Goal: Information Seeking & Learning: Check status

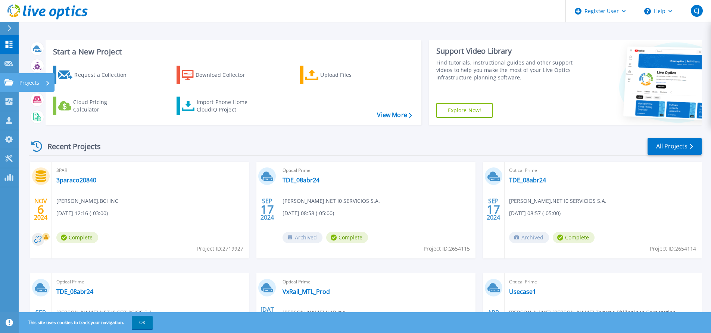
click at [11, 84] on icon at bounding box center [8, 82] width 9 height 6
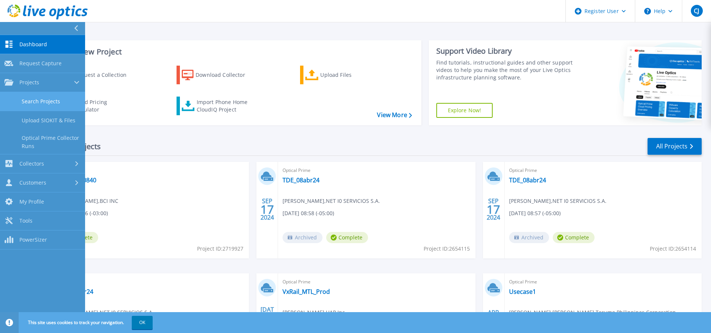
click at [49, 101] on link "Search Projects" at bounding box center [42, 101] width 85 height 19
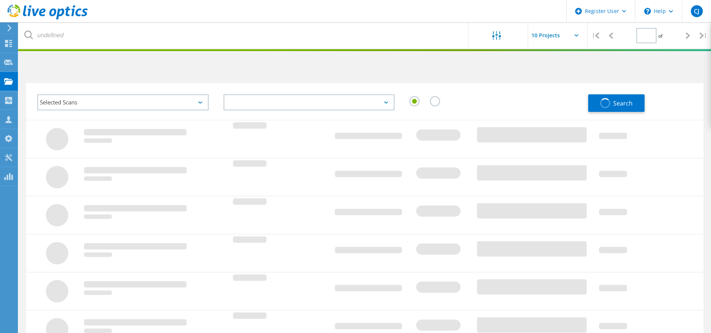
type input "1"
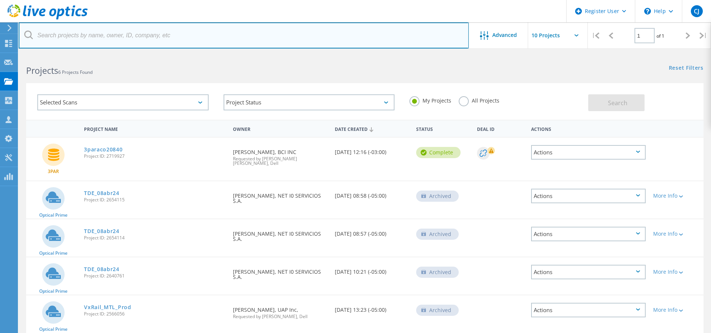
click at [128, 37] on input "text" at bounding box center [244, 35] width 450 height 26
paste input "3081592"
type input "3081592"
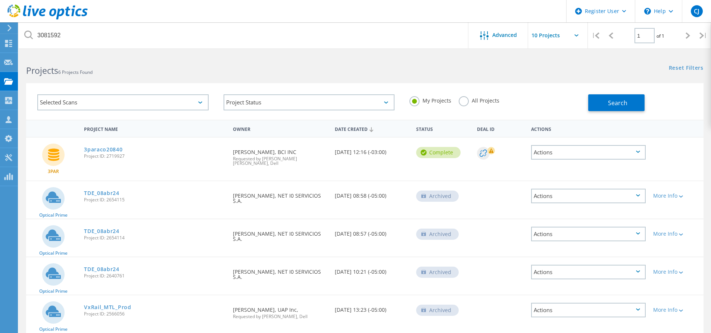
click at [475, 99] on label "All Projects" at bounding box center [478, 99] width 41 height 7
click at [0, 0] on input "All Projects" at bounding box center [0, 0] width 0 height 0
click at [631, 102] on button "Search" at bounding box center [616, 102] width 56 height 17
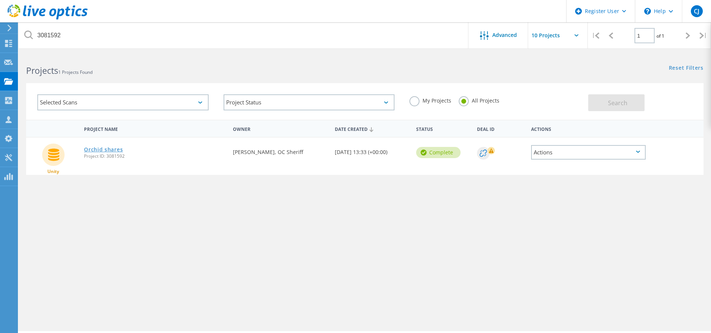
click at [104, 148] on link "Orchid shares" at bounding box center [103, 149] width 39 height 5
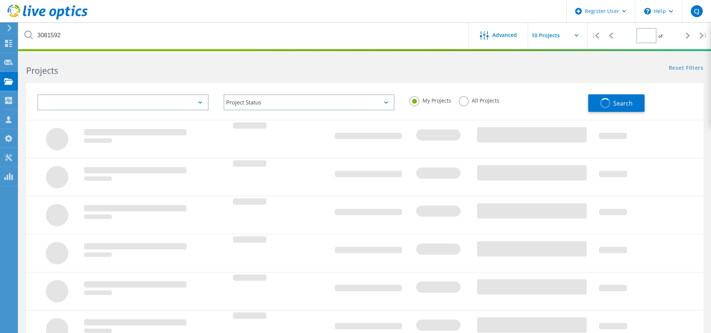
type input "1"
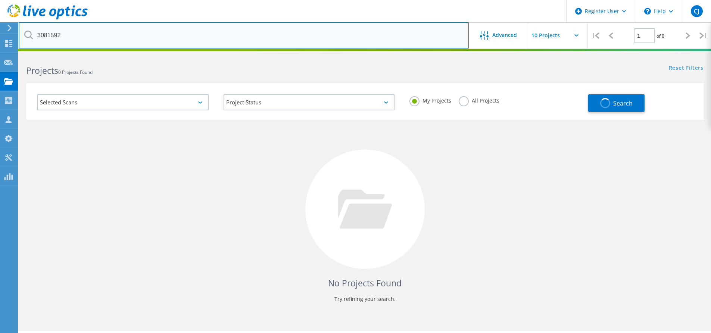
drag, startPoint x: 55, startPoint y: 40, endPoint x: 23, endPoint y: 39, distance: 31.4
click at [27, 39] on div "3081592" at bounding box center [243, 35] width 449 height 26
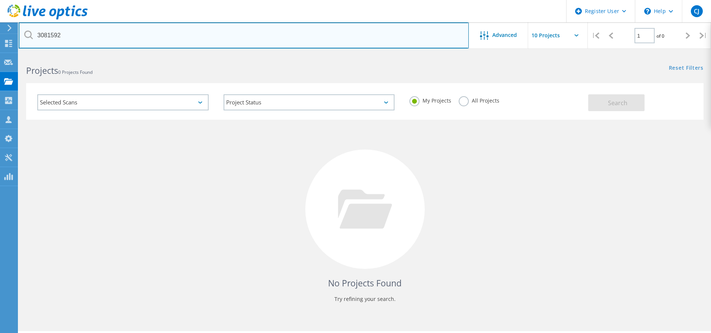
paste input "87"
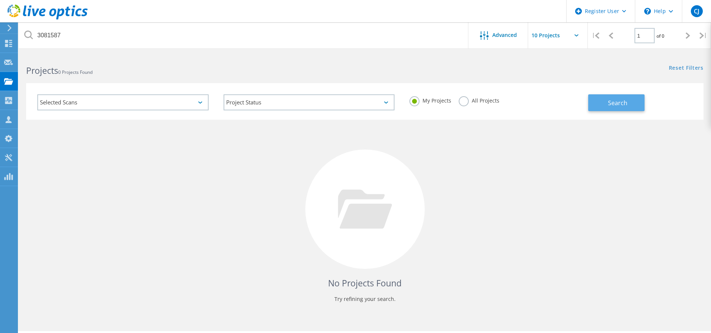
click at [599, 103] on button "Search" at bounding box center [616, 102] width 56 height 17
click at [185, 208] on div "No Projects Found Try refining your search." at bounding box center [364, 216] width 677 height 193
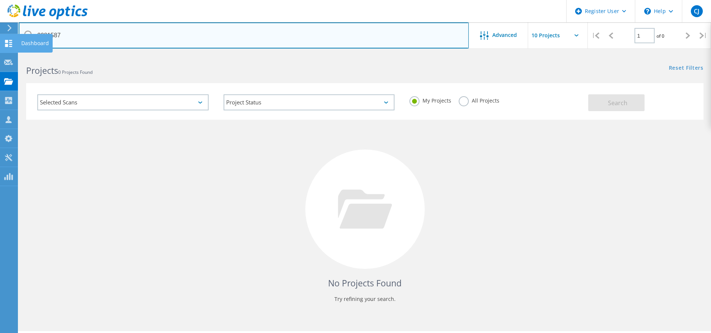
drag, startPoint x: 75, startPoint y: 34, endPoint x: 10, endPoint y: 42, distance: 65.3
click at [11, 54] on div "Register User \n Help Explore Helpful Articles Contact Support CJ Dell User Che…" at bounding box center [355, 204] width 711 height 300
type input "3"
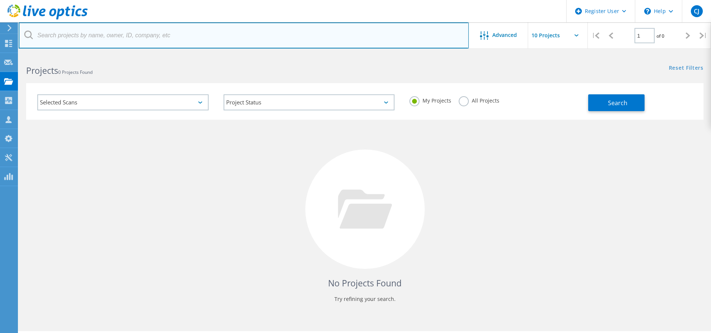
paste input "3081587"
type input "3081587"
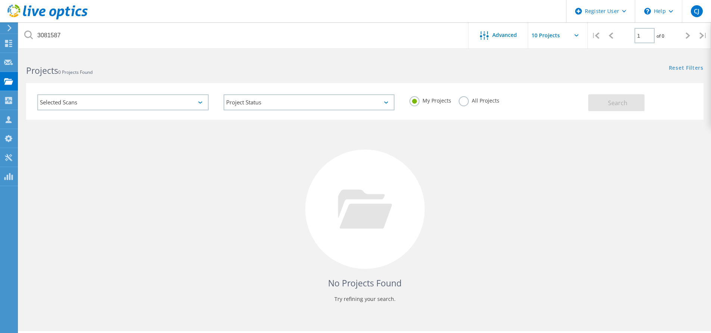
click at [548, 151] on div "No Projects Found Try refining your search." at bounding box center [364, 216] width 677 height 193
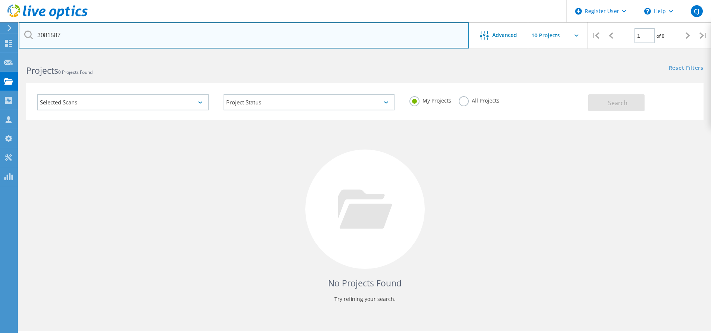
click at [110, 35] on input "3081587" at bounding box center [244, 35] width 450 height 26
click at [74, 38] on input "3081587" at bounding box center [244, 35] width 450 height 26
drag, startPoint x: 74, startPoint y: 38, endPoint x: 43, endPoint y: 36, distance: 31.0
click at [43, 36] on input "3081587" at bounding box center [244, 35] width 450 height 26
type input "3081587"
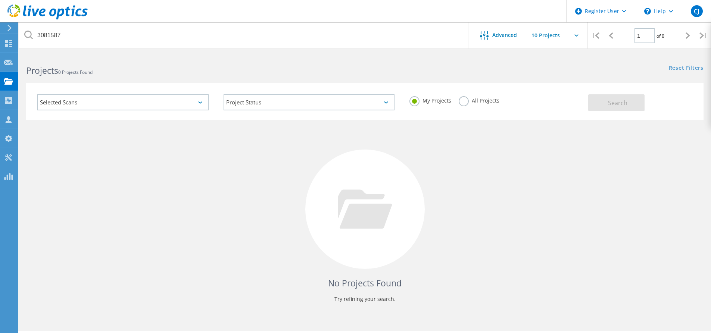
click at [134, 298] on p "Try refining your search." at bounding box center [365, 299] width 662 height 12
click at [415, 98] on label "My Projects" at bounding box center [430, 99] width 42 height 7
click at [0, 0] on input "My Projects" at bounding box center [0, 0] width 0 height 0
click at [460, 100] on label "All Projects" at bounding box center [478, 99] width 41 height 7
click at [0, 0] on input "All Projects" at bounding box center [0, 0] width 0 height 0
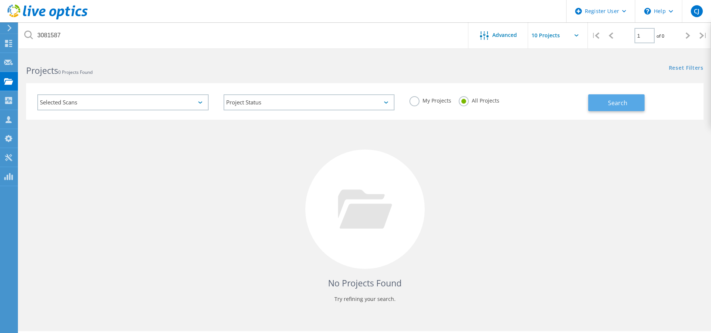
click at [598, 103] on button "Search" at bounding box center [616, 102] width 56 height 17
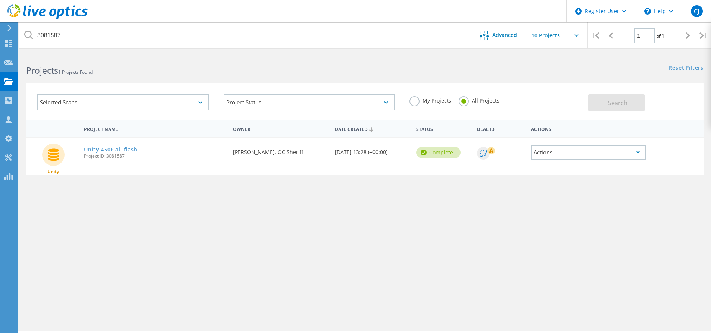
click at [103, 148] on link "Unity 450F all flash" at bounding box center [110, 149] width 53 height 5
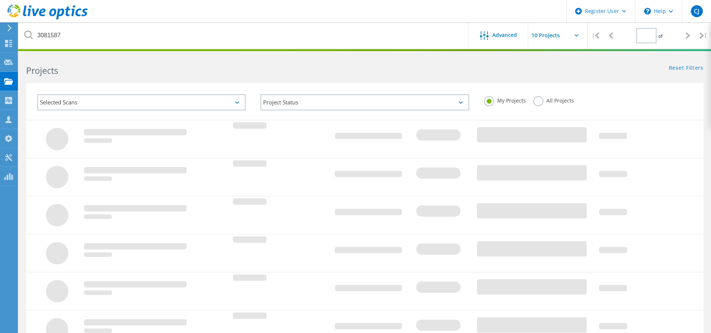
type input "1"
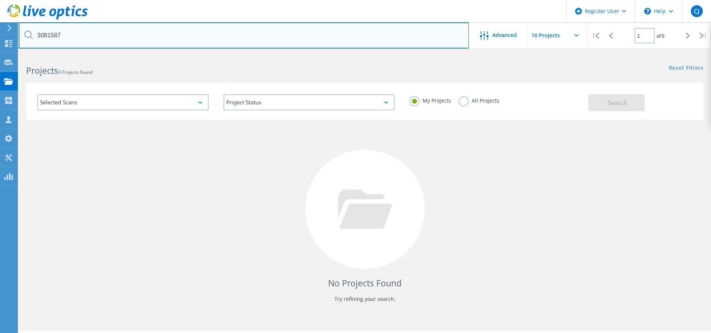
drag, startPoint x: 83, startPoint y: 36, endPoint x: -4, endPoint y: 37, distance: 86.9
click at [0, 37] on html "Register User \n Help Explore Helpful Articles Contact Support CJ Dell User [PE…" at bounding box center [355, 177] width 711 height 354
paste input "3081592"
type input "3081592"
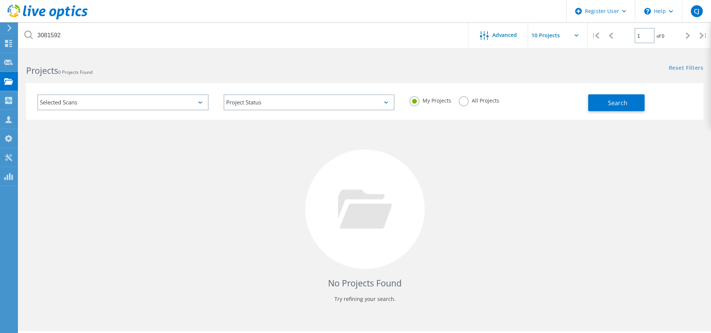
click at [477, 99] on label "All Projects" at bounding box center [478, 99] width 41 height 7
click at [0, 0] on input "All Projects" at bounding box center [0, 0] width 0 height 0
click at [601, 102] on button "Search" at bounding box center [616, 102] width 56 height 17
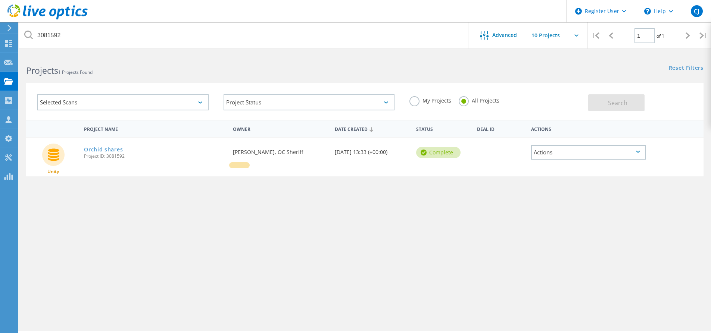
click at [102, 150] on link "Orchid shares" at bounding box center [103, 149] width 39 height 5
